Goal: Navigation & Orientation: Find specific page/section

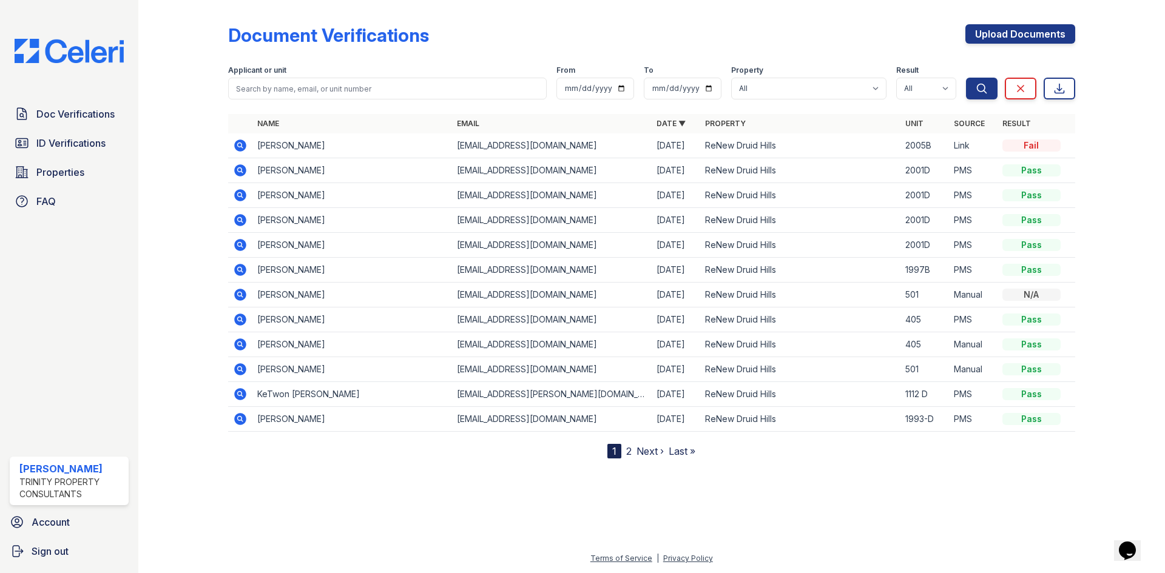
click at [241, 140] on icon at bounding box center [240, 145] width 15 height 15
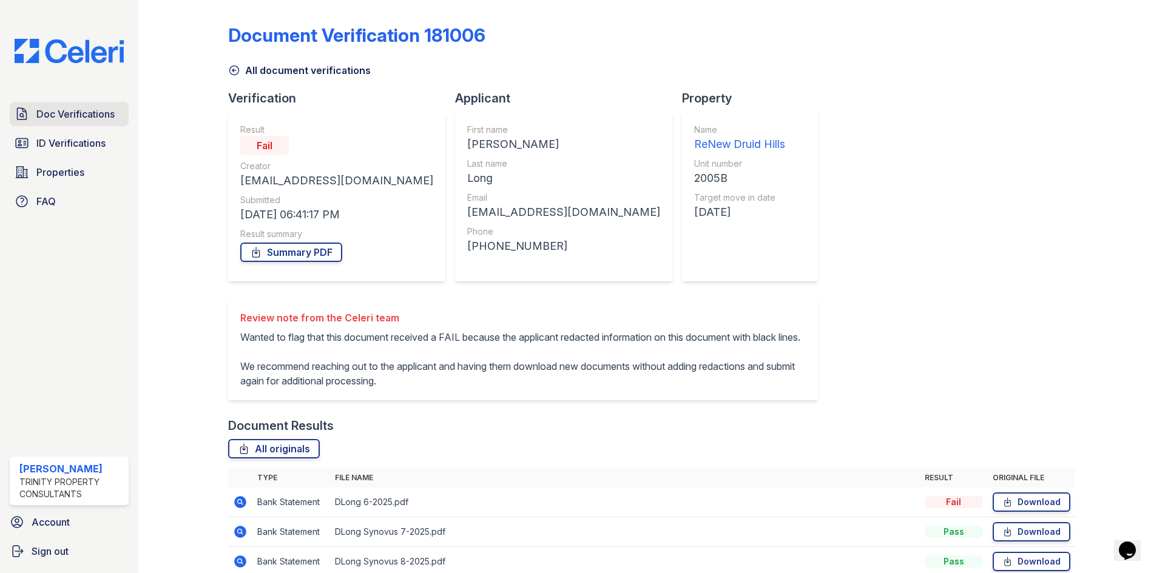
click at [75, 106] on link "Doc Verifications" at bounding box center [69, 114] width 119 height 24
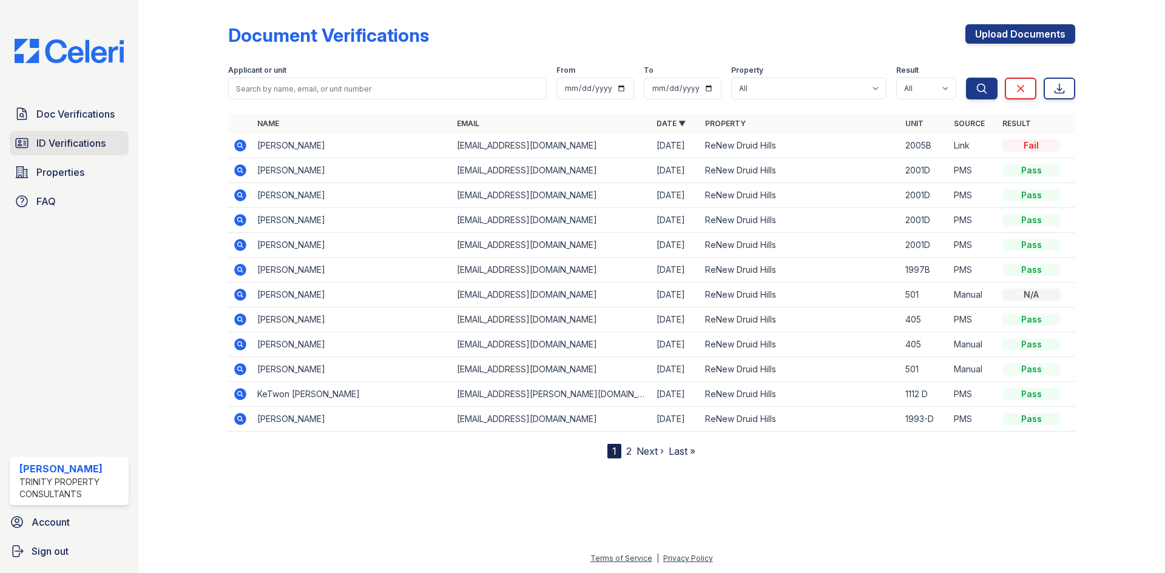
click at [71, 135] on link "ID Verifications" at bounding box center [69, 143] width 119 height 24
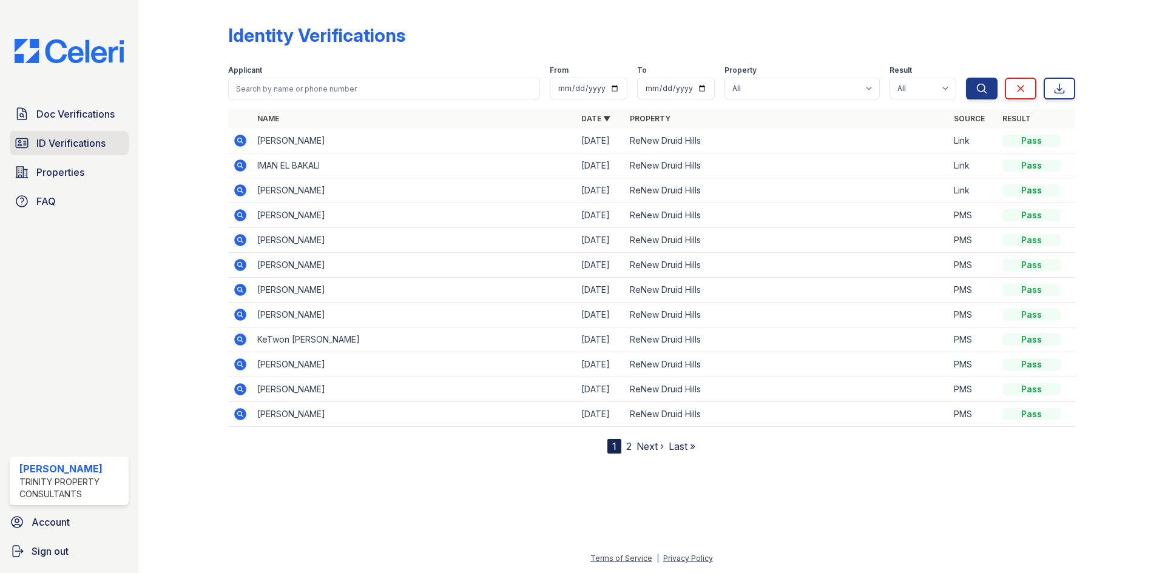
click at [67, 142] on span "ID Verifications" at bounding box center [70, 143] width 69 height 15
click at [78, 115] on span "Doc Verifications" at bounding box center [75, 114] width 78 height 15
